Goal: Task Accomplishment & Management: Manage account settings

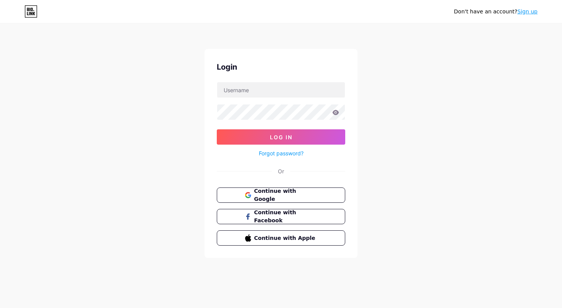
click at [317, 188] on button "Continue with Google" at bounding box center [281, 194] width 129 height 15
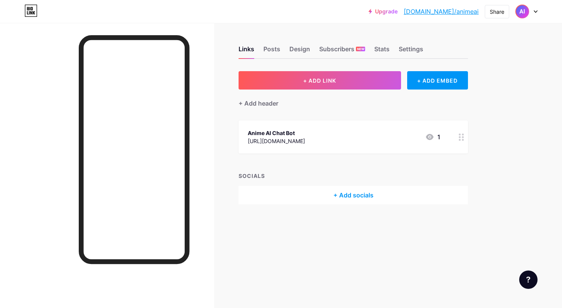
click at [521, 14] on img at bounding box center [522, 11] width 12 height 12
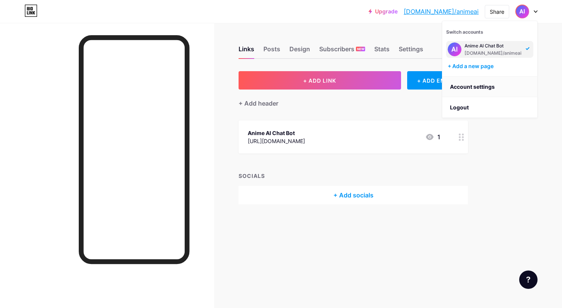
click at [484, 81] on link "Account settings" at bounding box center [490, 87] width 95 height 21
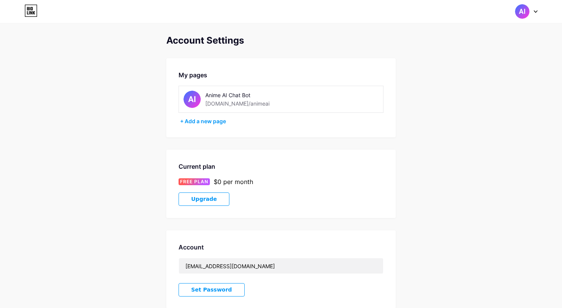
click at [224, 95] on div "Anime AI Chat Bot" at bounding box center [259, 95] width 108 height 8
click at [520, 9] on img at bounding box center [522, 11] width 15 height 15
click at [455, 89] on link "Dashboard" at bounding box center [490, 87] width 95 height 21
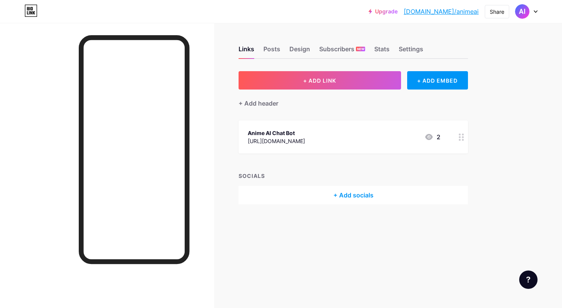
click at [246, 111] on div "+ ADD LINK + ADD EMBED + Add header Anime AI Chat Bot [URL][DOMAIN_NAME] 2 SOCI…" at bounding box center [354, 137] width 230 height 133
click at [419, 47] on div "Settings" at bounding box center [411, 51] width 24 height 14
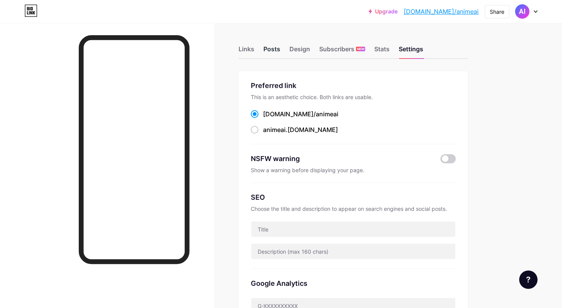
click at [269, 48] on div "Posts" at bounding box center [272, 51] width 17 height 14
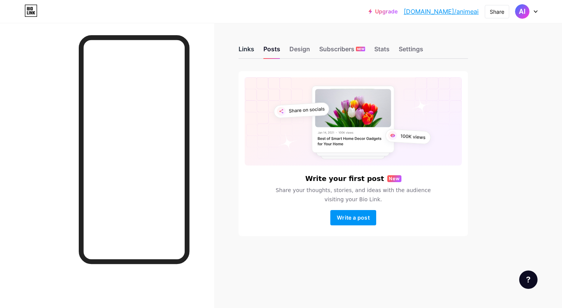
click at [246, 48] on div "Links" at bounding box center [247, 51] width 16 height 14
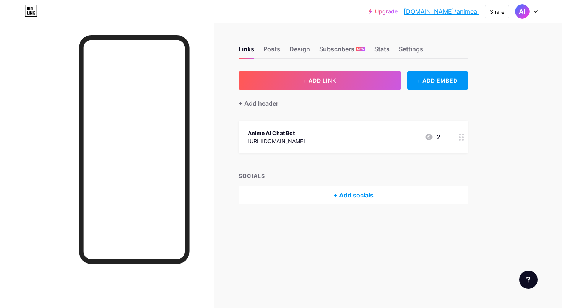
click at [329, 166] on div "+ ADD LINK + ADD EMBED + Add header Anime AI Chat Bot [URL][DOMAIN_NAME] 2 SOCI…" at bounding box center [354, 137] width 230 height 133
click at [524, 10] on img at bounding box center [522, 11] width 12 height 12
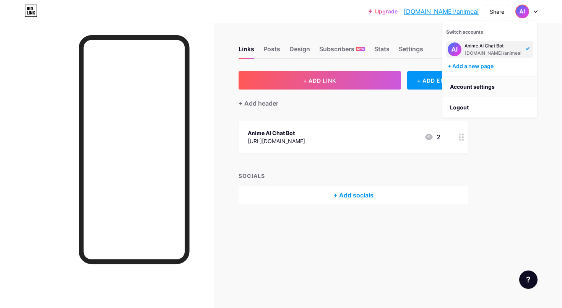
click at [477, 86] on link "Account settings" at bounding box center [490, 87] width 95 height 21
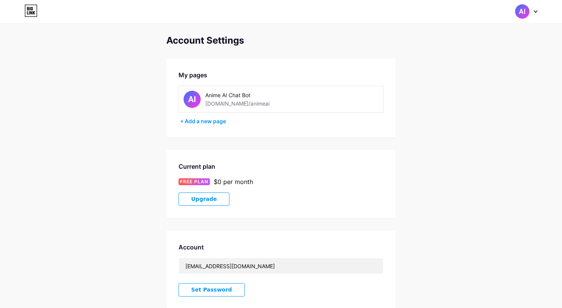
click at [417, 128] on div "Account Settings My pages Anime AI Chat Bot [DOMAIN_NAME]/animeai + Add a new p…" at bounding box center [281, 215] width 562 height 361
click at [234, 93] on div "Anime AI Chat Bot" at bounding box center [259, 95] width 108 height 8
click at [147, 112] on div "Account Settings My pages Anime AI Chat Bot [DOMAIN_NAME]/animeai + Add a new p…" at bounding box center [281, 215] width 562 height 361
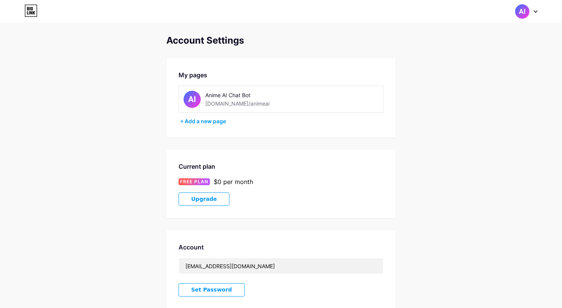
scroll to position [119, 0]
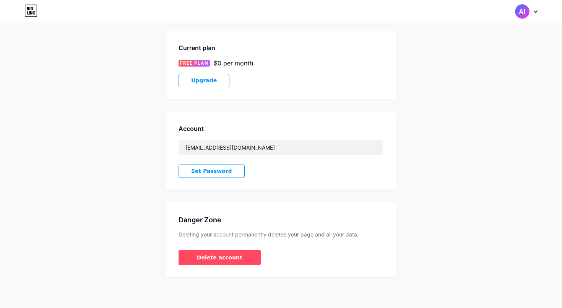
click at [147, 115] on div "Account Settings My pages Anime AI Chat Bot [DOMAIN_NAME]/animeai + Add a new p…" at bounding box center [281, 97] width 562 height 361
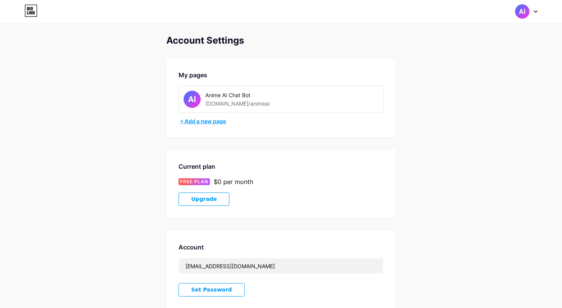
click at [192, 122] on div "+ Add a new page" at bounding box center [281, 121] width 203 height 8
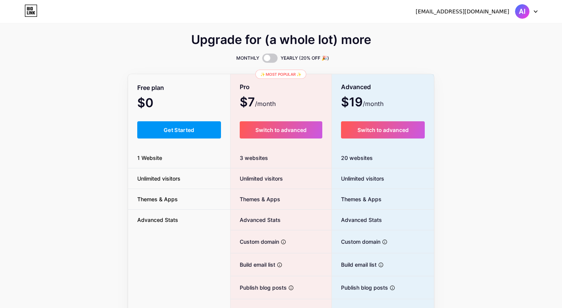
click at [82, 152] on div "Upgrade for (a whole lot) more MONTHLY YEARLY (20% OFF 🎉) Free plan $0 /month G…" at bounding box center [281, 190] width 562 height 310
